Goal: Task Accomplishment & Management: Use online tool/utility

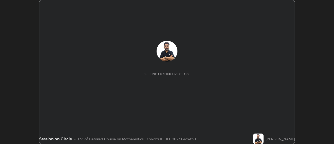
scroll to position [144, 334]
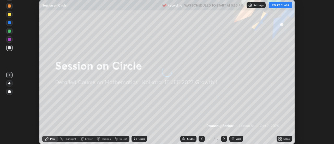
click at [281, 139] on icon at bounding box center [281, 139] width 1 height 1
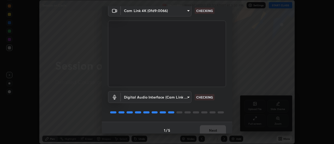
scroll to position [27, 0]
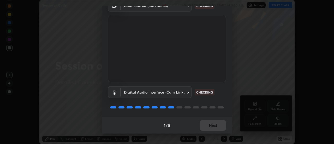
click at [209, 128] on div "1 / 5 Next" at bounding box center [167, 125] width 130 height 17
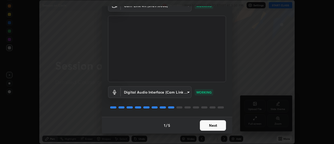
click at [215, 124] on button "Next" at bounding box center [213, 125] width 26 height 10
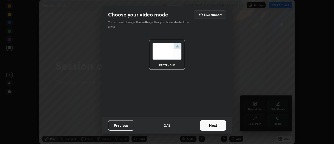
click at [215, 125] on button "Next" at bounding box center [213, 125] width 26 height 10
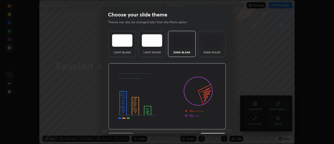
scroll to position [13, 0]
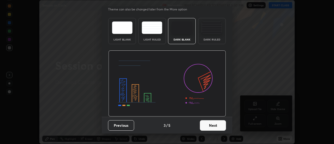
click at [215, 124] on button "Next" at bounding box center [213, 125] width 26 height 10
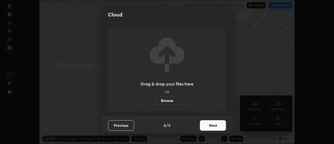
click at [216, 125] on button "Next" at bounding box center [213, 125] width 26 height 10
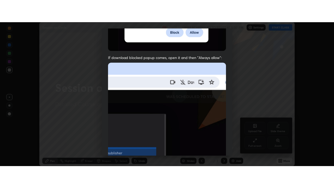
scroll to position [134, 0]
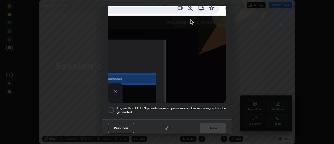
click at [110, 109] on div at bounding box center [111, 110] width 6 height 6
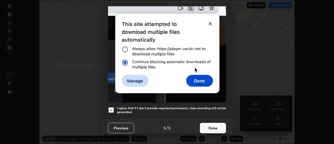
click at [208, 123] on button "Done" at bounding box center [213, 128] width 26 height 10
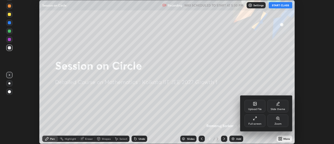
click at [257, 121] on div "Full screen" at bounding box center [254, 120] width 21 height 13
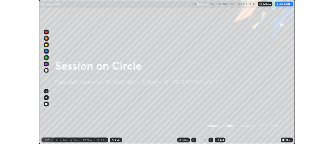
scroll to position [188, 334]
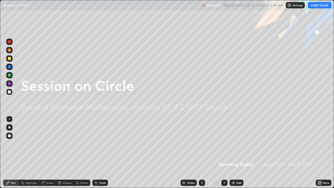
click at [315, 7] on button "START CLASS" at bounding box center [319, 5] width 23 height 6
click at [239, 143] on div "Add" at bounding box center [238, 182] width 5 height 3
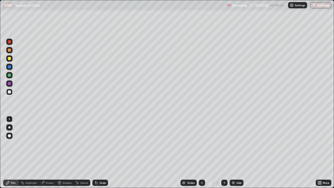
click at [102, 143] on div "Undo" at bounding box center [102, 182] width 7 height 3
click at [101, 143] on div "Undo" at bounding box center [100, 182] width 16 height 6
click at [101, 143] on div "Undo" at bounding box center [102, 182] width 7 height 3
click at [101, 143] on div "Undo" at bounding box center [100, 182] width 16 height 6
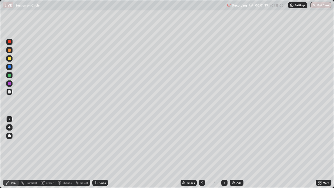
click at [101, 143] on div "Undo" at bounding box center [102, 182] width 7 height 3
click at [101, 143] on div "Undo" at bounding box center [100, 182] width 16 height 6
click at [99, 143] on div "Undo" at bounding box center [102, 182] width 7 height 3
click at [101, 143] on div "Undo" at bounding box center [102, 182] width 7 height 3
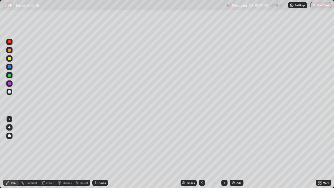
click at [100, 143] on div "Undo" at bounding box center [102, 182] width 7 height 3
click at [101, 143] on div "Undo" at bounding box center [102, 182] width 7 height 3
click at [102, 143] on div "Undo" at bounding box center [100, 182] width 16 height 6
click at [104, 143] on div "Undo" at bounding box center [102, 182] width 7 height 3
click at [102, 143] on div "Undo" at bounding box center [100, 182] width 16 height 6
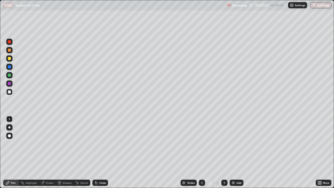
click at [81, 143] on div "Select" at bounding box center [84, 182] width 8 height 3
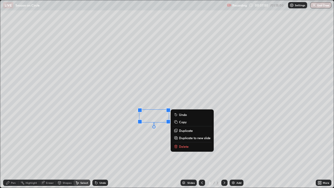
click at [182, 143] on p "Delete" at bounding box center [184, 146] width 10 height 4
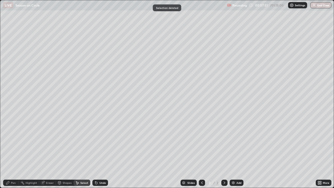
click at [15, 143] on div "Pen" at bounding box center [11, 182] width 16 height 6
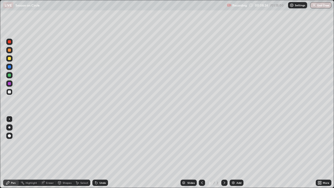
click at [104, 143] on div "Undo" at bounding box center [102, 182] width 7 height 3
click at [98, 143] on div "Undo" at bounding box center [100, 182] width 16 height 6
click at [11, 74] on div at bounding box center [9, 75] width 6 height 6
click at [9, 127] on div at bounding box center [9, 127] width 2 height 2
click at [83, 143] on div "Select" at bounding box center [84, 182] width 8 height 3
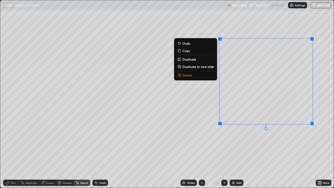
click at [200, 78] on button "Delete" at bounding box center [195, 75] width 39 height 6
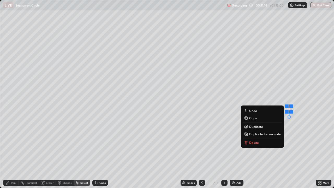
click at [253, 143] on p "Delete" at bounding box center [254, 142] width 10 height 4
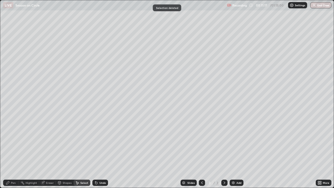
click at [14, 143] on div "Pen" at bounding box center [13, 182] width 5 height 3
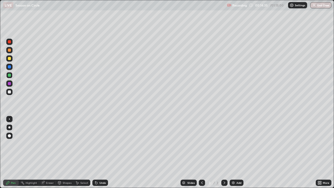
click at [234, 143] on div "Add" at bounding box center [237, 182] width 14 height 6
click at [10, 59] on div at bounding box center [9, 58] width 3 height 3
click at [102, 143] on div "Undo" at bounding box center [102, 182] width 7 height 3
click at [102, 143] on div "Undo" at bounding box center [100, 182] width 16 height 6
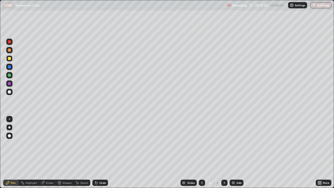
click at [103, 143] on div "Undo" at bounding box center [102, 182] width 7 height 3
click at [83, 143] on div "Select" at bounding box center [84, 182] width 8 height 3
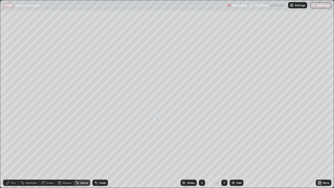
click at [157, 118] on div "0 ° Undo Copy Duplicate Duplicate to new slide Delete" at bounding box center [166, 93] width 333 height 187
click at [14, 143] on div "Pen" at bounding box center [13, 182] width 5 height 3
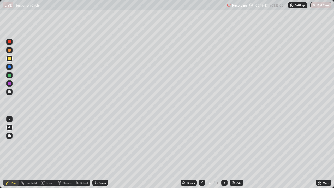
click at [9, 92] on div at bounding box center [9, 91] width 3 height 3
click at [10, 67] on div at bounding box center [9, 66] width 3 height 3
click at [10, 83] on div at bounding box center [9, 83] width 3 height 3
click at [11, 75] on div at bounding box center [9, 75] width 3 height 3
click at [200, 143] on icon at bounding box center [202, 183] width 4 height 4
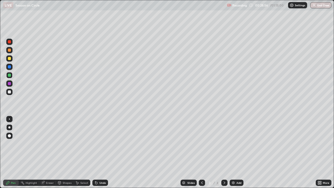
click at [221, 143] on div at bounding box center [224, 182] width 6 height 6
click at [201, 143] on icon at bounding box center [202, 183] width 4 height 4
click at [224, 143] on icon at bounding box center [225, 182] width 2 height 3
click at [235, 143] on img at bounding box center [233, 183] width 4 height 4
click at [200, 143] on icon at bounding box center [202, 183] width 4 height 4
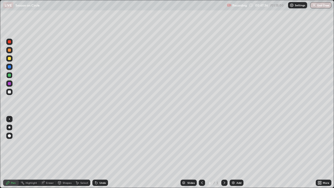
click at [224, 143] on icon at bounding box center [224, 183] width 4 height 4
click at [237, 143] on div "Add" at bounding box center [237, 182] width 14 height 6
click at [102, 143] on div "Undo" at bounding box center [102, 182] width 7 height 3
click at [100, 143] on div "Undo" at bounding box center [102, 182] width 7 height 3
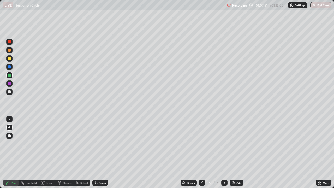
click at [99, 143] on div "Undo" at bounding box center [102, 182] width 7 height 3
click at [98, 143] on div "Undo" at bounding box center [100, 182] width 16 height 6
click at [11, 59] on div at bounding box center [9, 58] width 3 height 3
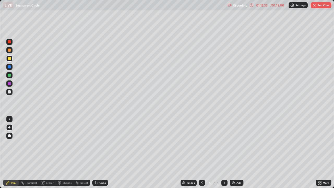
click at [326, 6] on button "End Class" at bounding box center [321, 5] width 21 height 6
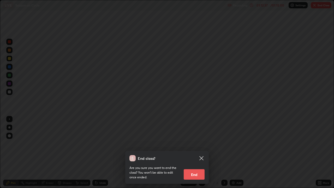
click at [202, 143] on button "End" at bounding box center [194, 174] width 21 height 10
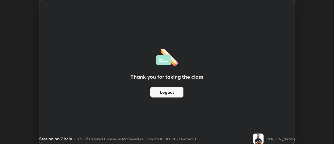
scroll to position [25944, 25754]
